Goal: Task Accomplishment & Management: Complete application form

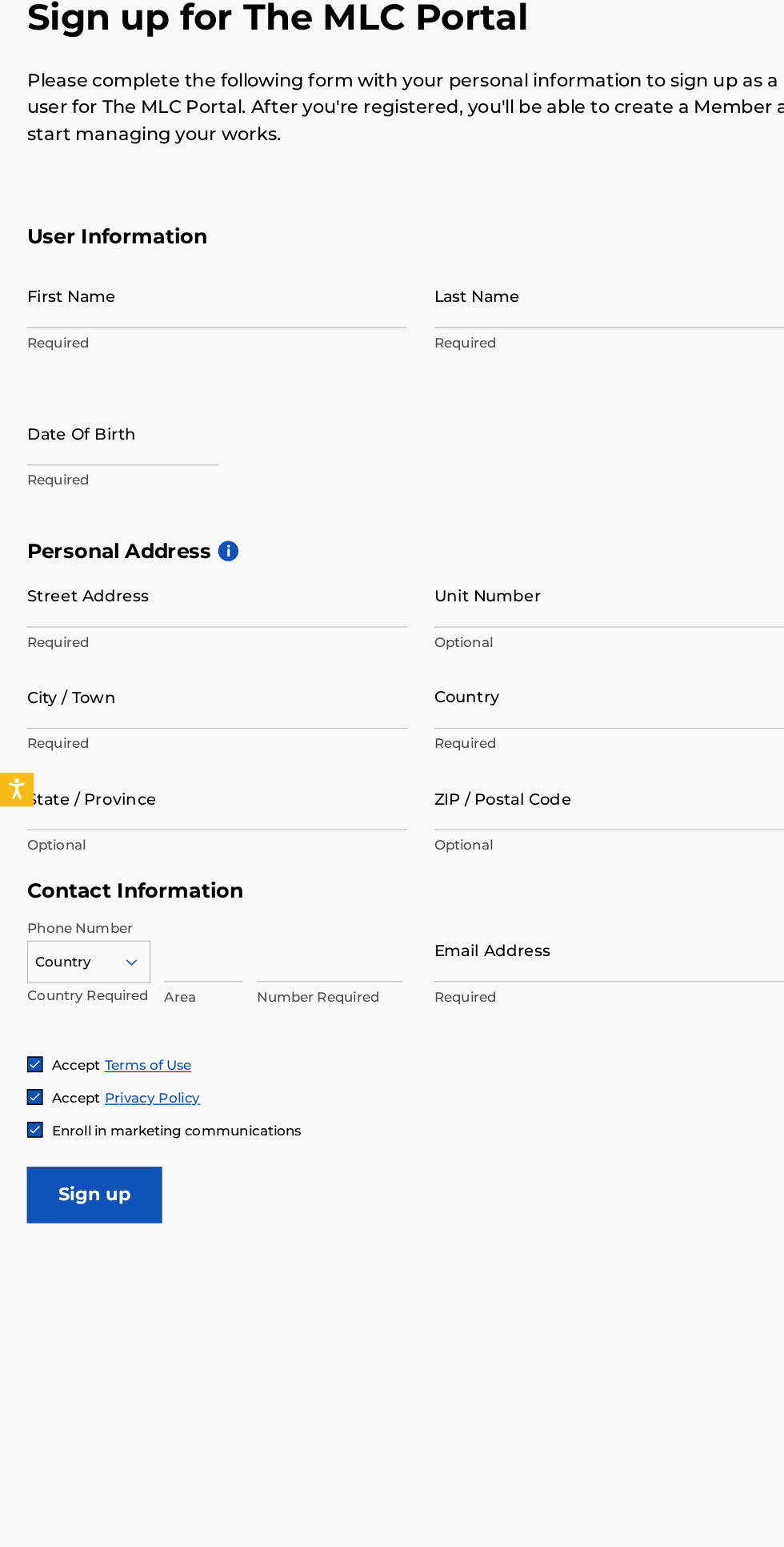
click at [102, 405] on input "First Name" at bounding box center [153, 422] width 270 height 46
type input "Job"
click at [381, 430] on input "Last Name" at bounding box center [443, 422] width 270 height 46
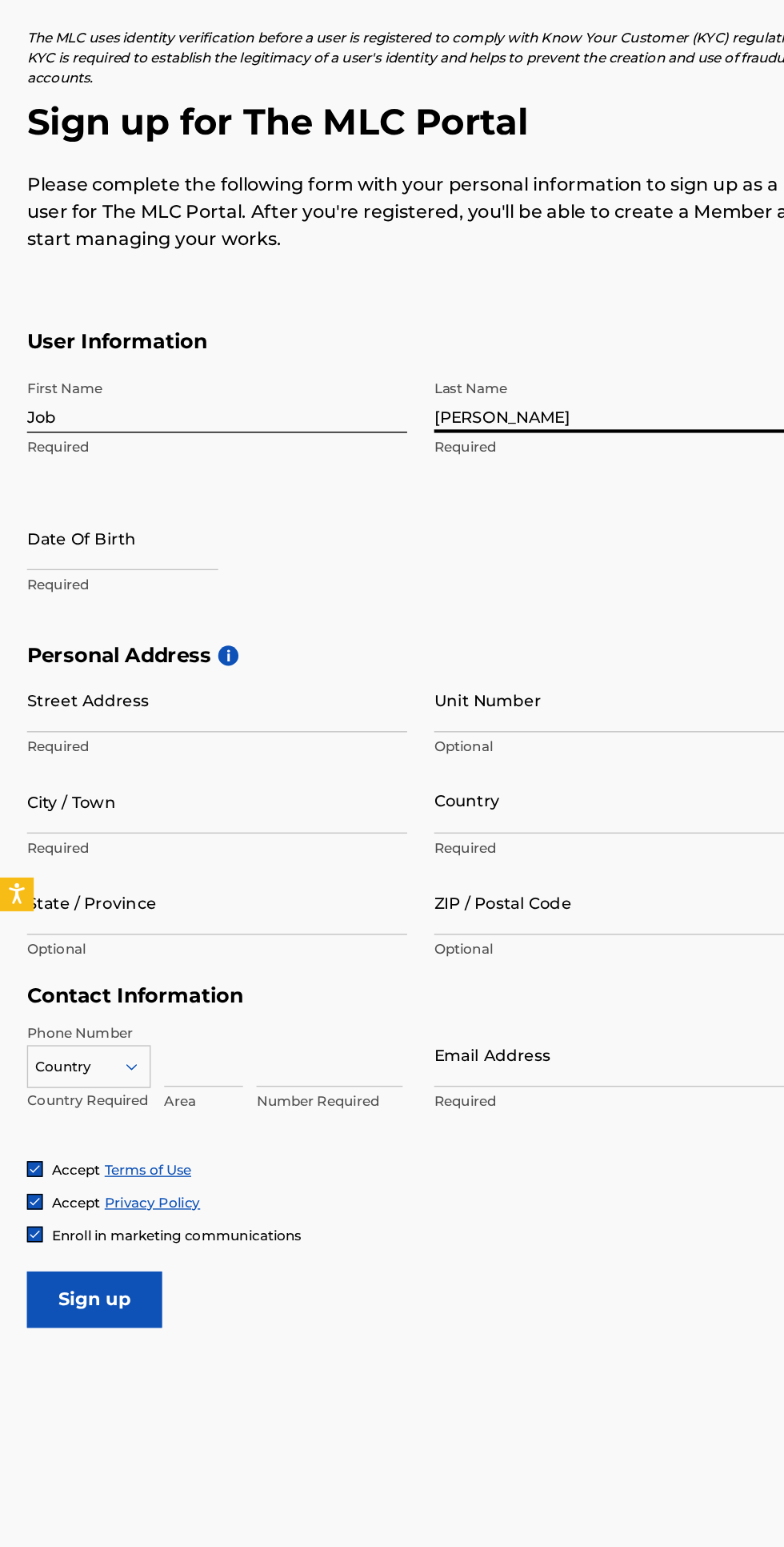
type input "[PERSON_NAME]"
click at [95, 533] on input "text" at bounding box center [86, 520] width 136 height 46
select select "7"
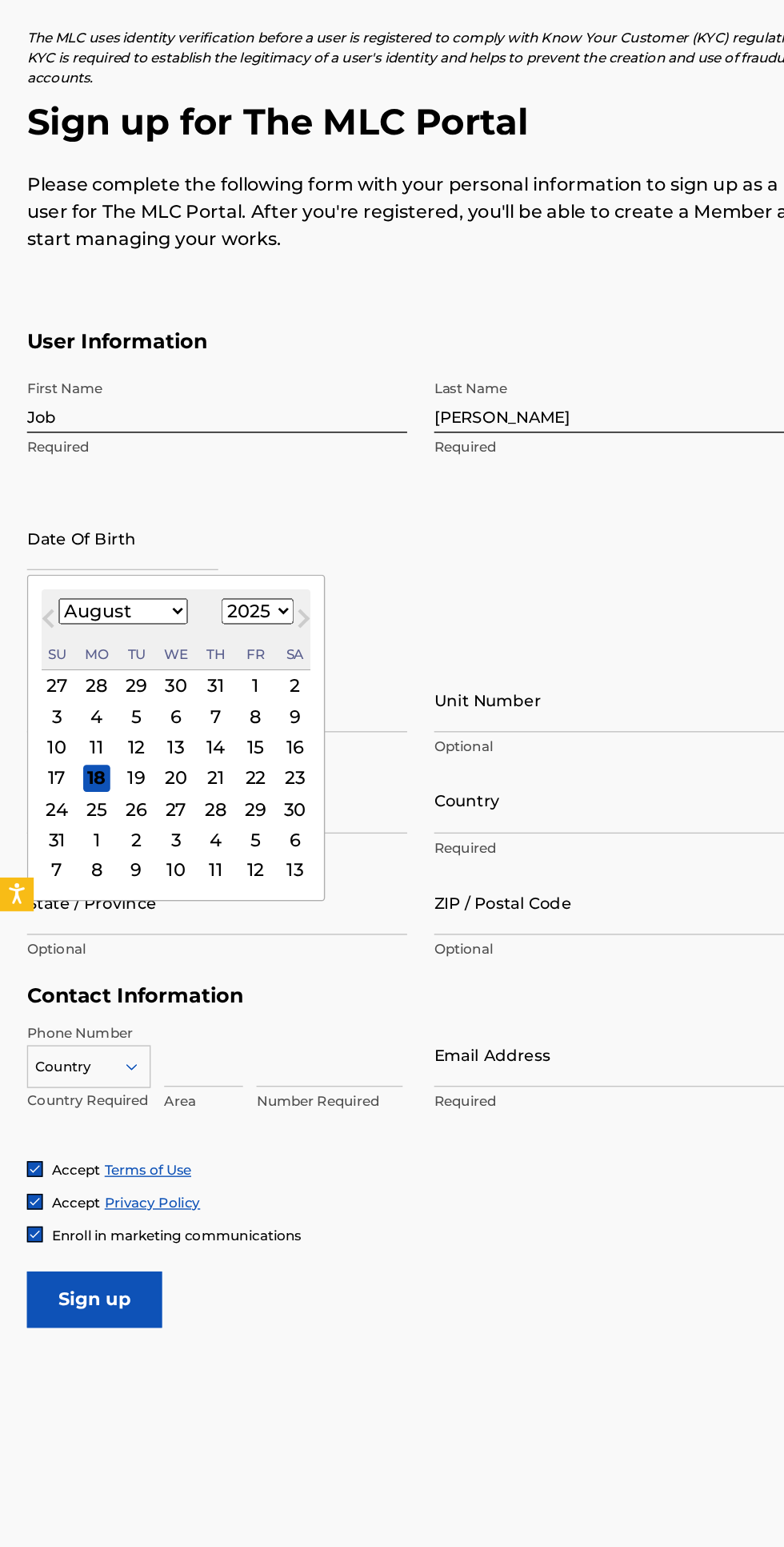
click at [185, 567] on select "1900 1901 1902 1903 1904 1905 1906 1907 1908 1909 1910 1911 1912 1913 1914 1915…" at bounding box center [183, 571] width 51 height 19
select select "2000"
click at [106, 574] on select "January February March April May June July August September October November De…" at bounding box center [87, 571] width 92 height 19
select select "9"
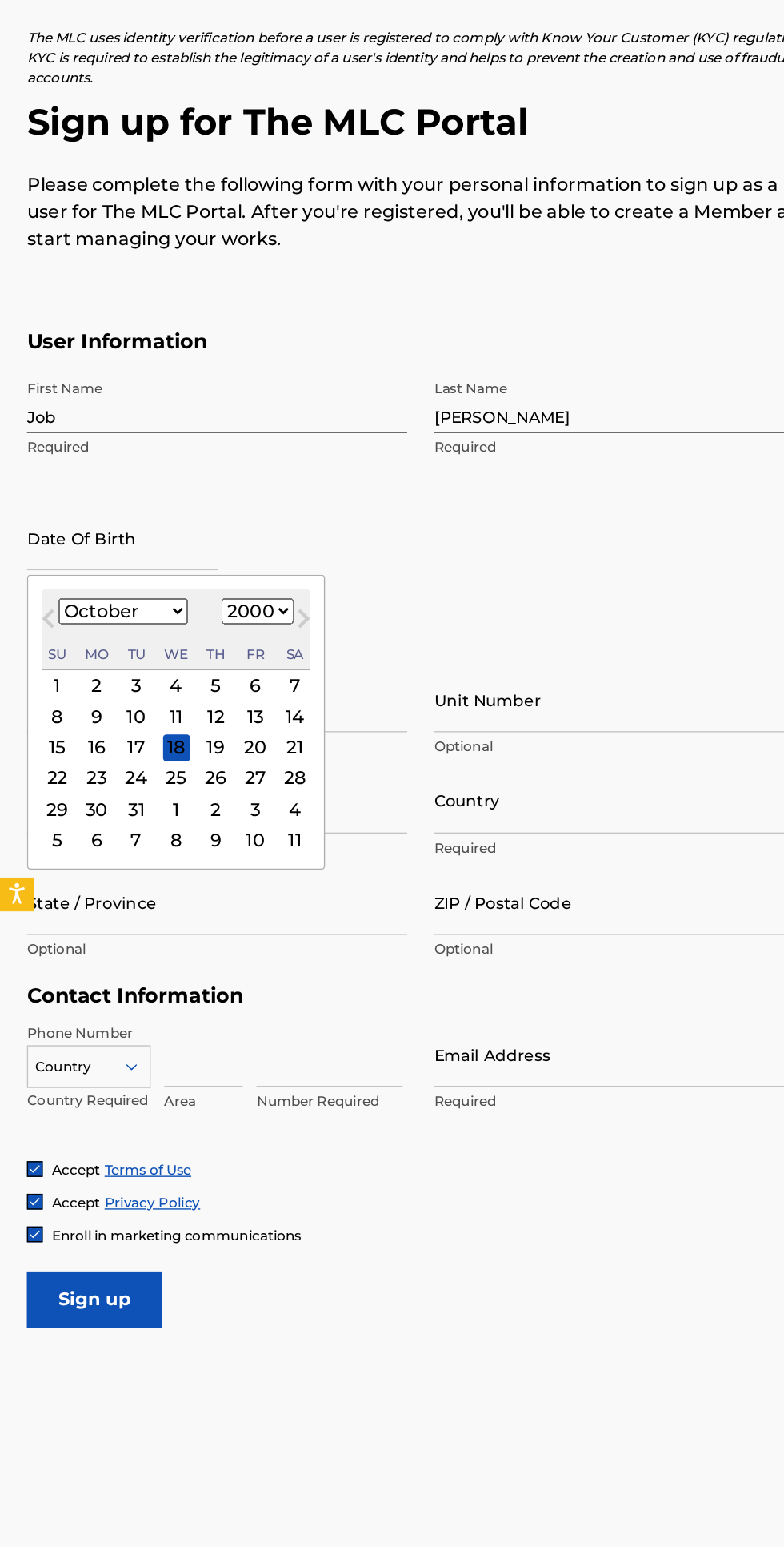
click at [183, 646] on div "13" at bounding box center [181, 647] width 19 height 19
type input "[DATE]"
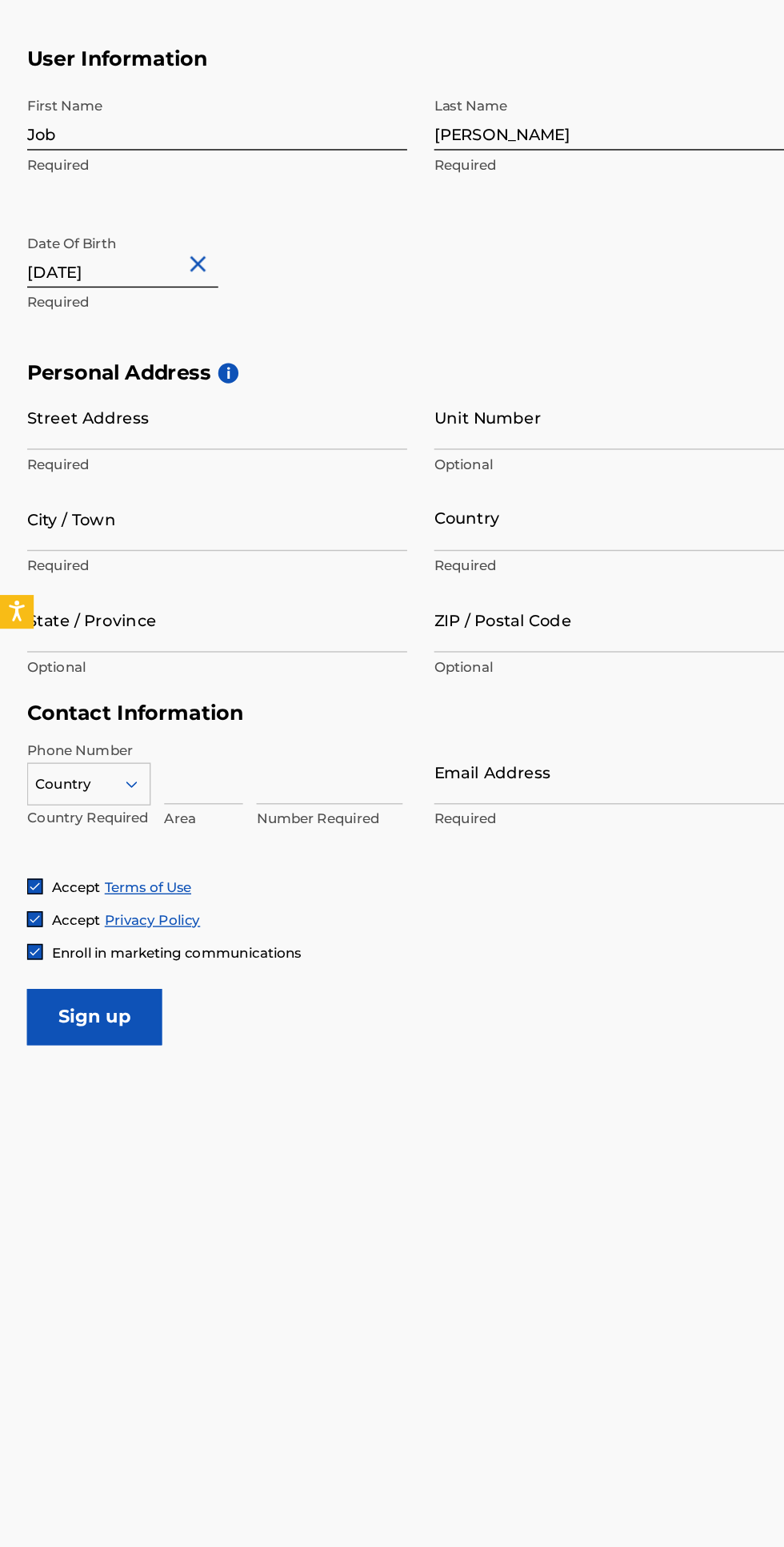
click at [216, 647] on input "Street Address" at bounding box center [153, 636] width 270 height 46
type input "Z"
type input "Rantya zone D"
click at [152, 720] on input "City / Town" at bounding box center [153, 707] width 270 height 46
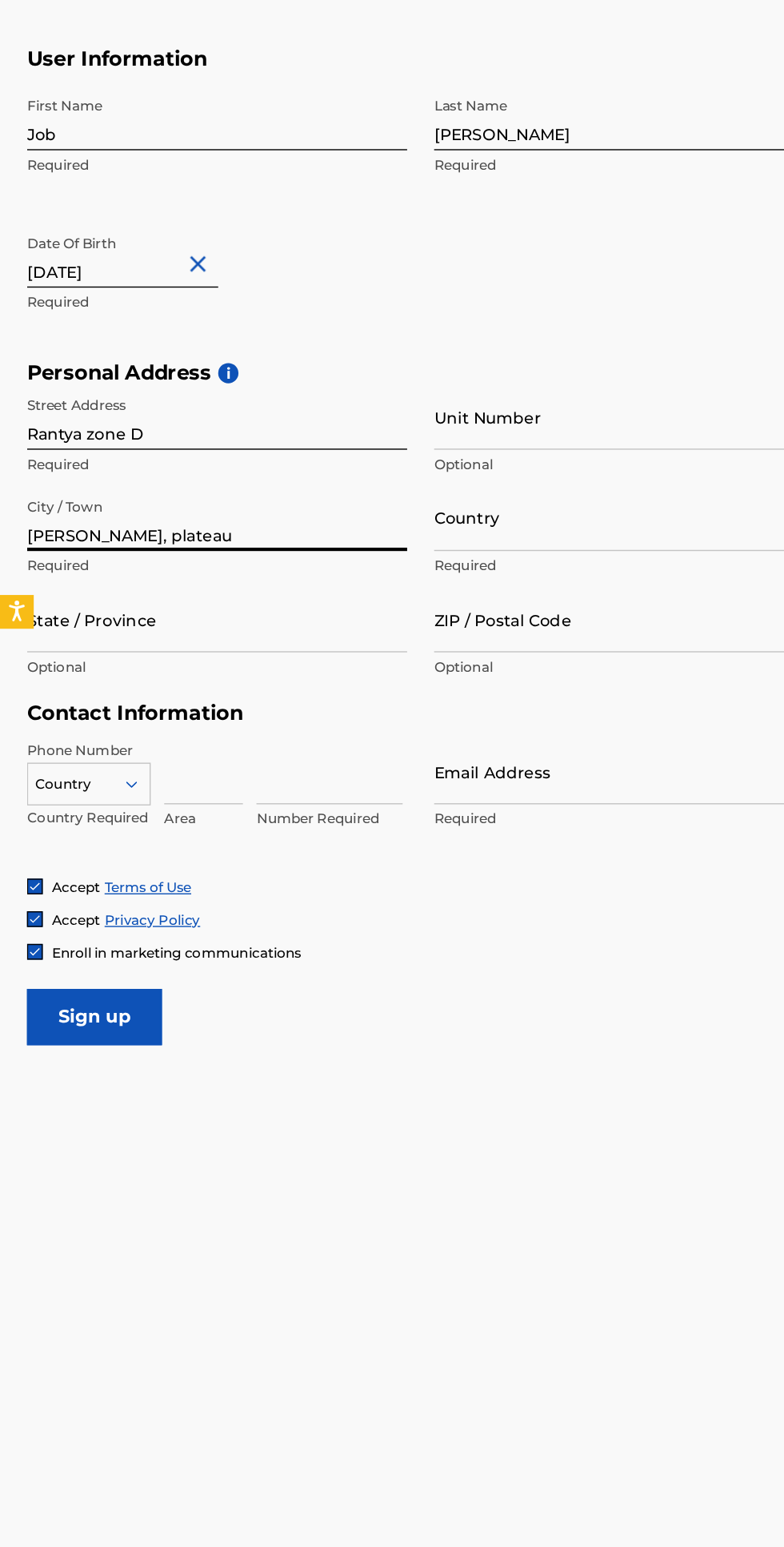
type input "[PERSON_NAME], plateau"
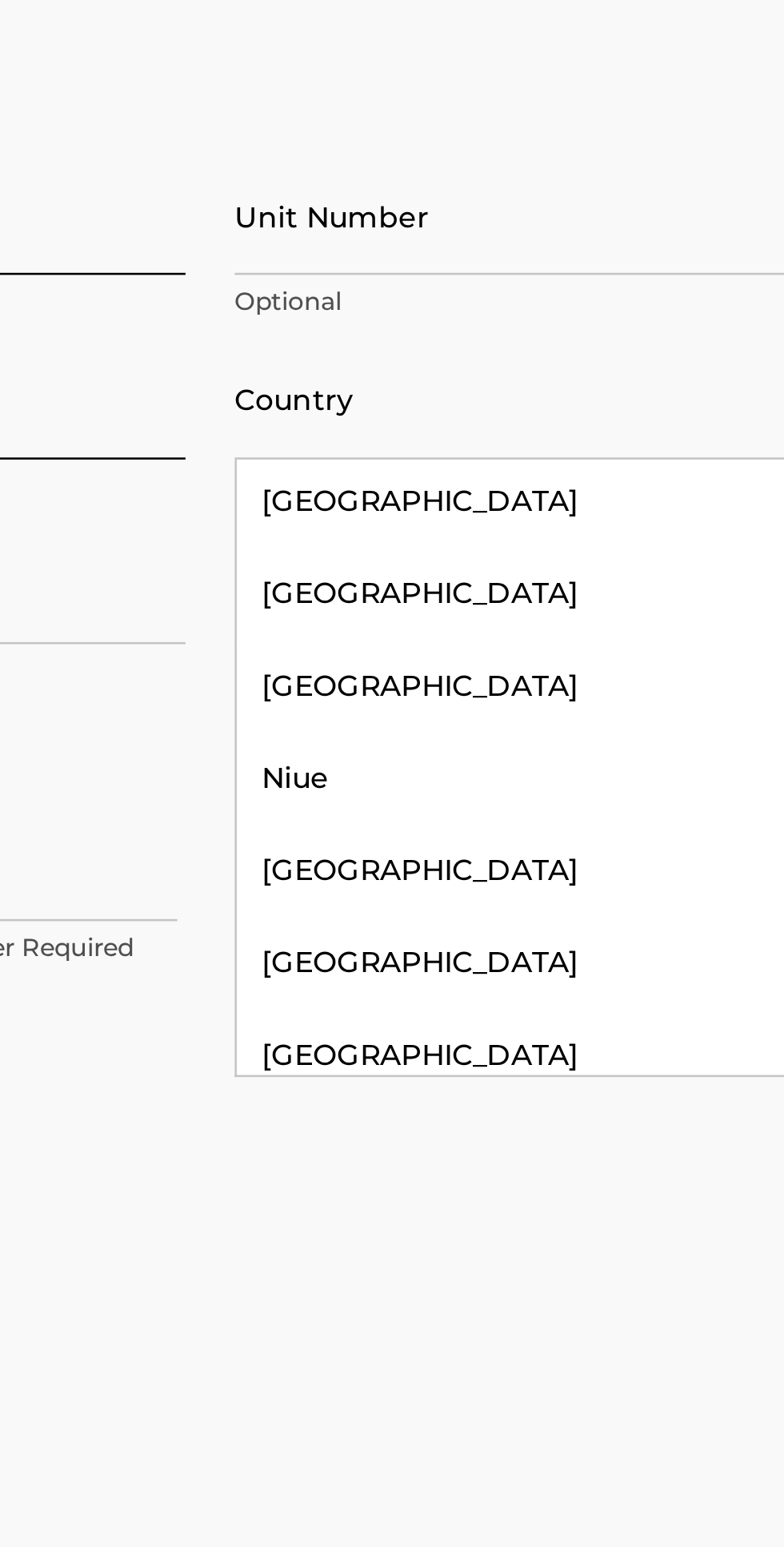
scroll to position [5297, 0]
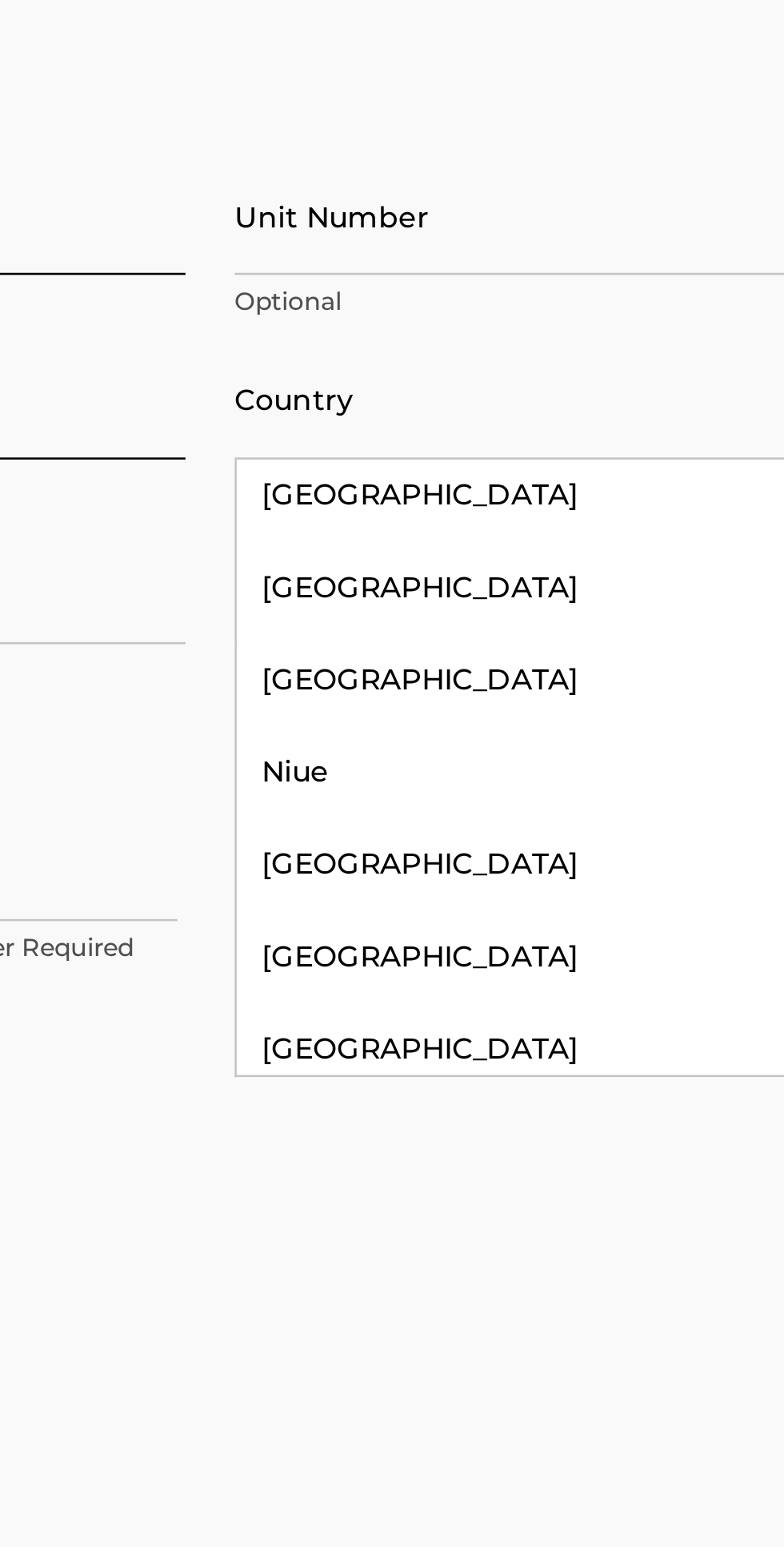
click at [360, 798] on div "[GEOGRAPHIC_DATA]" at bounding box center [444, 816] width 269 height 36
